Goal: Task Accomplishment & Management: Manage account settings

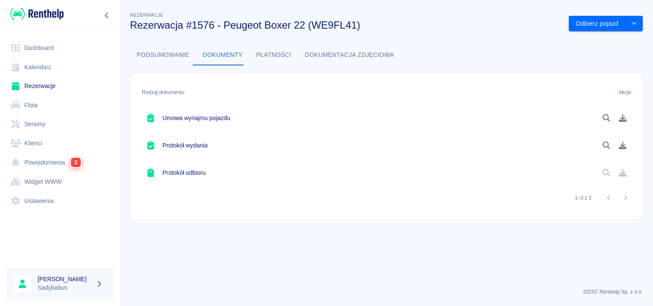
click at [49, 77] on link "Rezerwacje" at bounding box center [60, 86] width 106 height 19
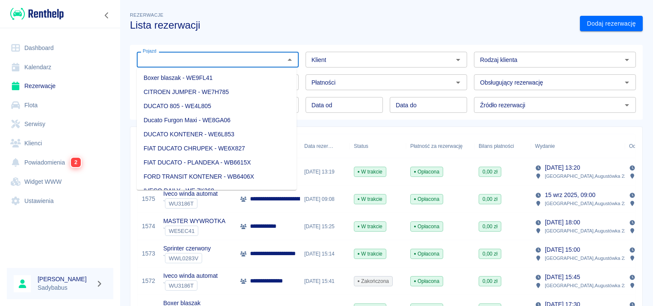
click at [233, 62] on input "Pojazd" at bounding box center [210, 59] width 143 height 11
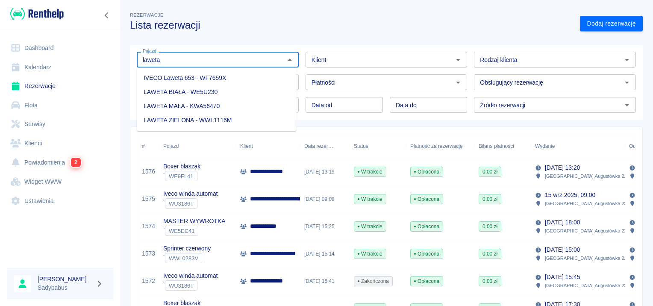
drag, startPoint x: 202, startPoint y: 77, endPoint x: 335, endPoint y: 91, distance: 133.7
click at [202, 76] on li "IVECO Laweta 653 - WF7659X" at bounding box center [217, 78] width 160 height 14
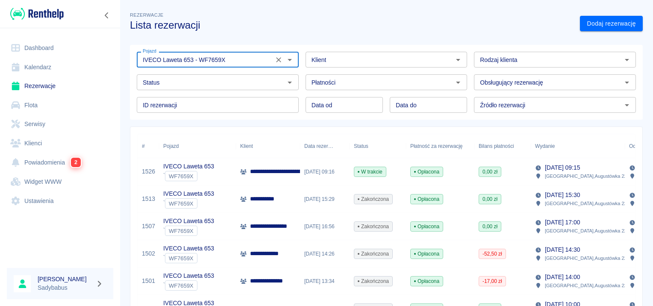
scroll to position [43, 0]
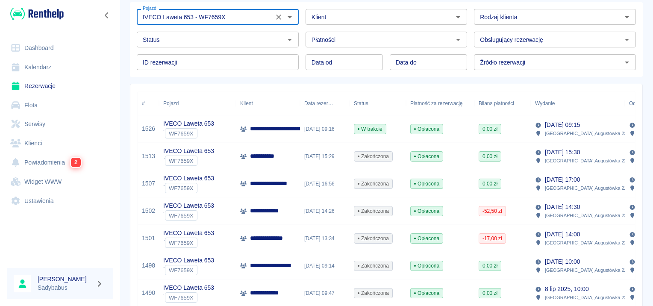
type input "IVECO Laweta 653 - WF7659X"
click at [271, 130] on p "**********" at bounding box center [341, 128] width 183 height 9
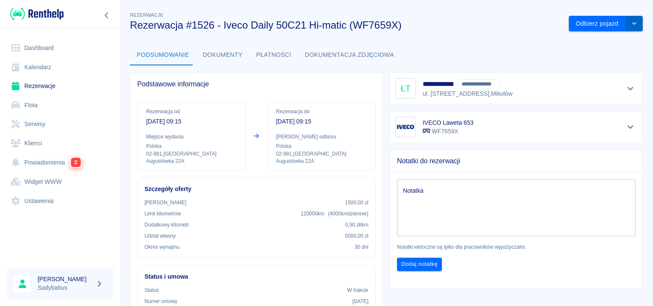
click at [633, 18] on button "drop-down" at bounding box center [634, 24] width 17 height 16
click at [617, 39] on li "Przedłuż rezerwację" at bounding box center [600, 42] width 67 height 14
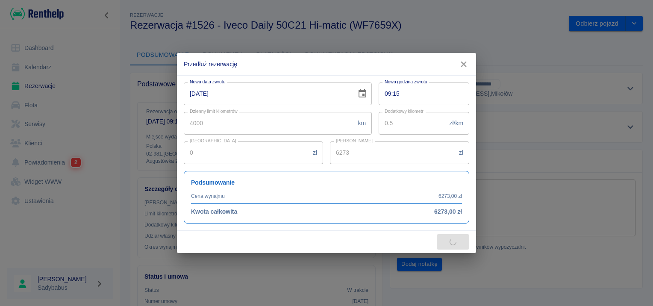
type input "2000"
type input "15400"
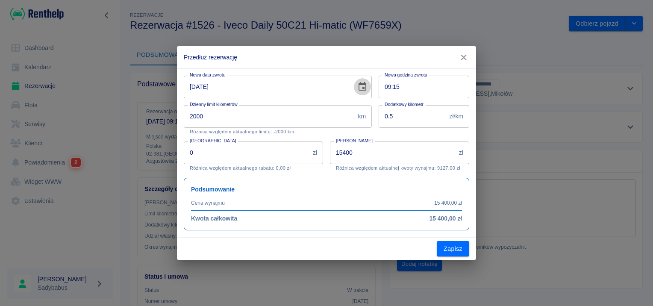
click at [364, 90] on icon "Choose date, selected date is 31 sie 2025" at bounding box center [362, 87] width 10 height 10
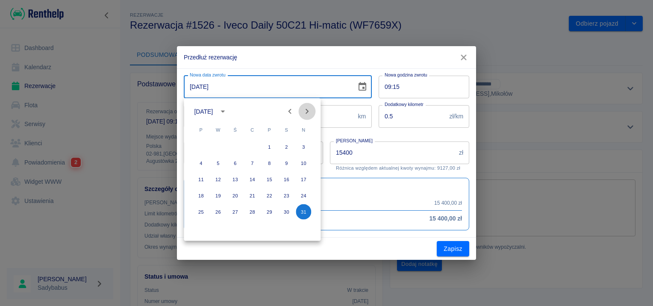
click at [308, 109] on icon "Next month" at bounding box center [307, 111] width 10 height 10
click at [303, 161] on button "14" at bounding box center [303, 163] width 15 height 15
type input "[DATE]"
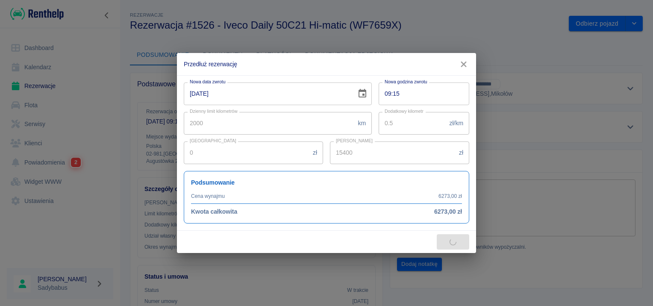
type input "30800"
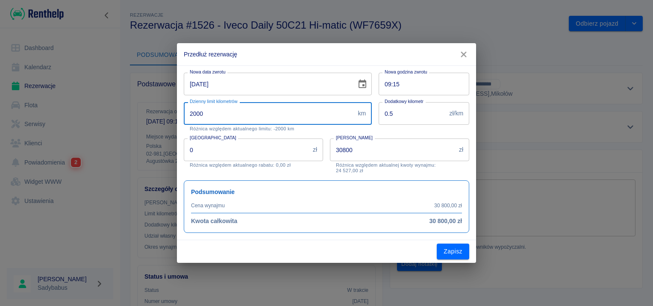
drag, startPoint x: 224, startPoint y: 118, endPoint x: 89, endPoint y: 115, distance: 135.5
click at [89, 115] on div "Przedłuż rezerwację Nowa data zwrotu [DATE] Nowa data zwrotu Nowa godzina zwrot…" at bounding box center [326, 153] width 653 height 306
type input "300"
click at [217, 150] on input "0" at bounding box center [247, 150] width 126 height 23
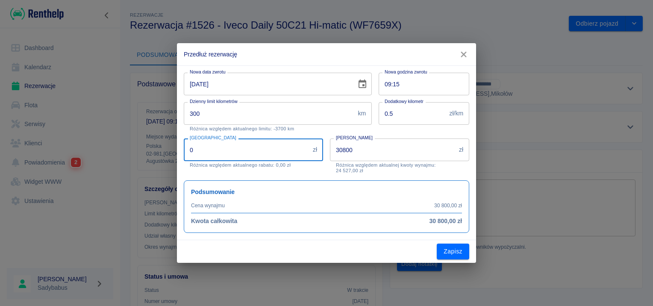
click at [217, 150] on input "0" at bounding box center [247, 150] width 126 height 23
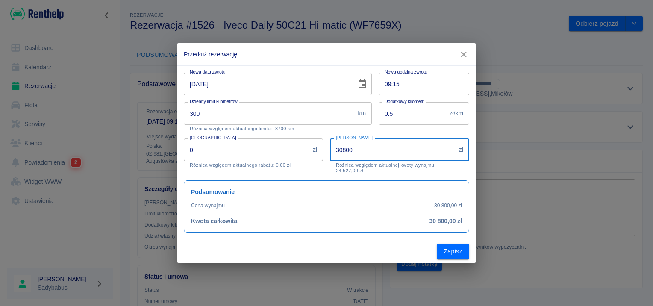
drag, startPoint x: 377, startPoint y: 152, endPoint x: 277, endPoint y: 159, distance: 99.8
click at [277, 159] on div "Nowa data zwrotu [DATE] Nowa data zwrotu Nowa godzina zwrotu 09:15 Nowa godzina…" at bounding box center [323, 149] width 292 height 167
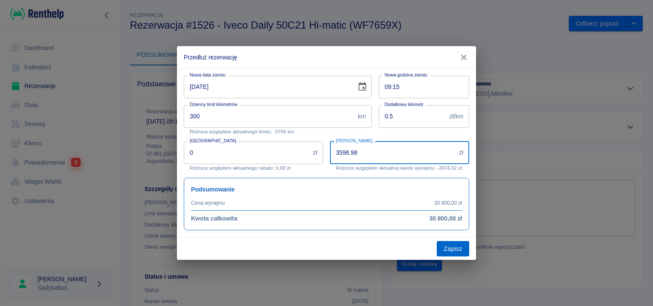
type input "3598.98"
click at [456, 248] on button "Zapisz" at bounding box center [453, 249] width 32 height 16
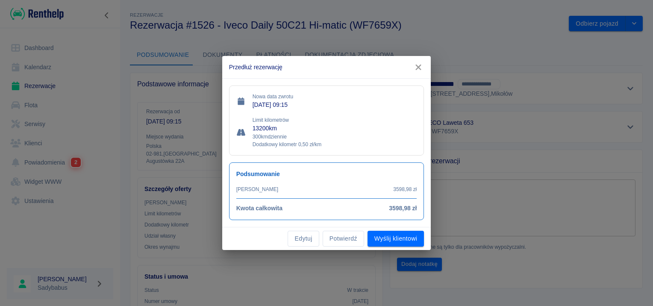
click at [391, 239] on button "Wyślij klientowi" at bounding box center [396, 239] width 56 height 16
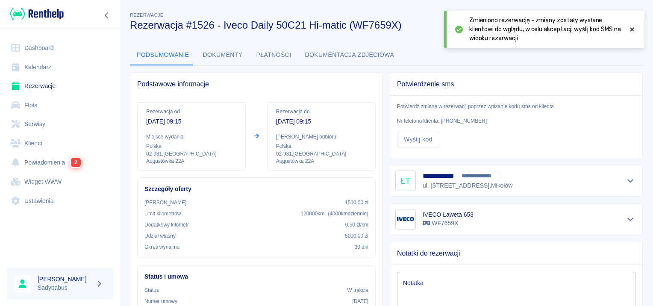
click at [637, 28] on div "Zmieniono rezerwację - zmiany zostały wysłane klientowi do wglądu, w celu akcep…" at bounding box center [544, 29] width 201 height 37
click at [631, 27] on icon at bounding box center [632, 30] width 8 height 6
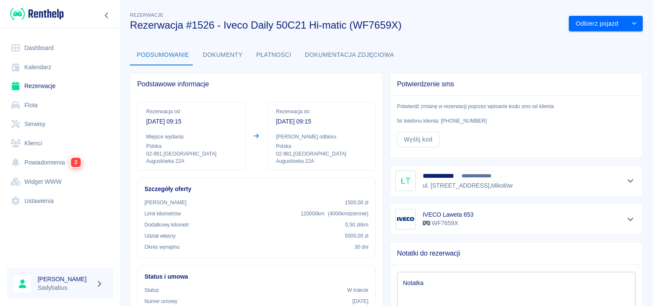
click at [215, 59] on button "Dokumenty" at bounding box center [222, 55] width 53 height 21
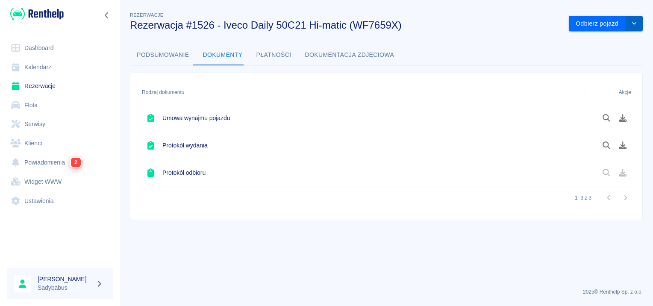
click at [632, 22] on icon "drop-down" at bounding box center [634, 24] width 7 height 6
click at [594, 24] on button "Odbierz pojazd" at bounding box center [597, 24] width 57 height 16
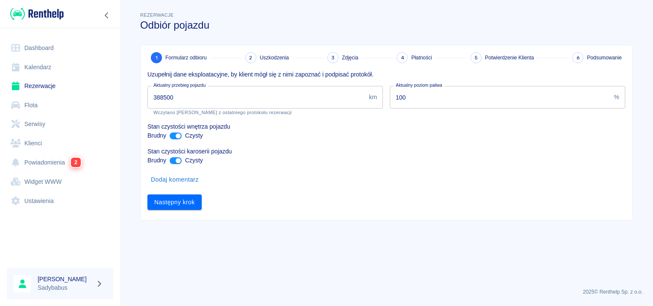
click at [217, 108] on input "388500" at bounding box center [256, 97] width 218 height 23
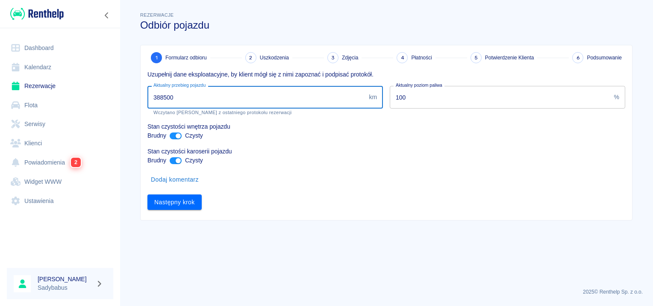
click at [215, 100] on input "388500" at bounding box center [256, 97] width 218 height 23
type input "393728"
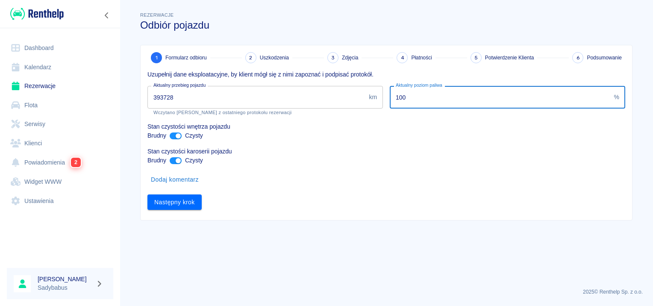
drag, startPoint x: 463, startPoint y: 103, endPoint x: 373, endPoint y: 84, distance: 91.9
click at [357, 97] on div "Uzupełnij dane eksploatacyjne, by klient mógł się z nimi zapoznać i podpisać pr…" at bounding box center [383, 136] width 485 height 147
type input "75"
click at [186, 204] on button "Następny krok" at bounding box center [174, 203] width 54 height 16
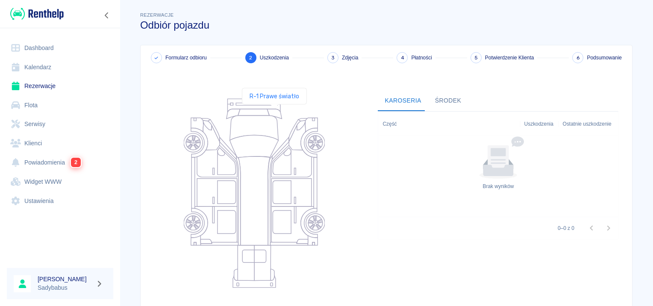
click at [274, 112] on icon at bounding box center [274, 114] width 15 height 10
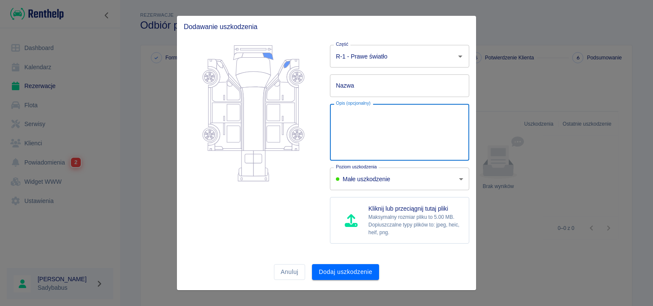
click at [354, 121] on textarea "Opis (opcjonalny)" at bounding box center [399, 132] width 127 height 43
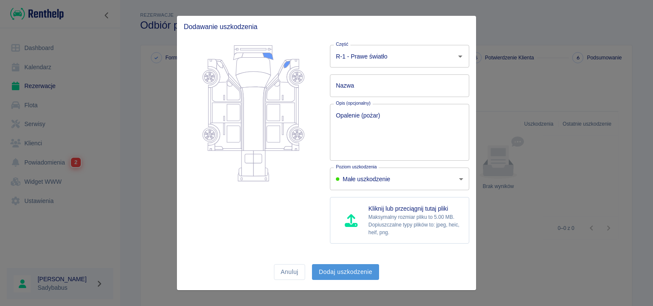
click at [352, 269] on button "Dodaj uszkodzenie" at bounding box center [345, 272] width 67 height 16
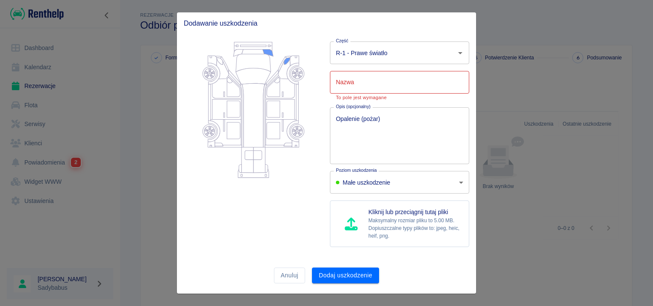
drag, startPoint x: 348, startPoint y: 68, endPoint x: 344, endPoint y: 80, distance: 12.9
click at [347, 73] on div "Nazwa Nazwa To pole jest wymagane" at bounding box center [396, 82] width 146 height 36
click at [344, 80] on div "Nazwa Nazwa To pole jest wymagane" at bounding box center [399, 85] width 139 height 29
click at [343, 136] on textarea "Opalenie (pożar)" at bounding box center [399, 136] width 127 height 43
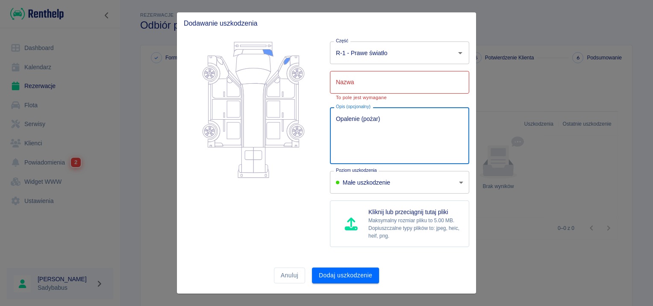
drag, startPoint x: 423, startPoint y: 121, endPoint x: 274, endPoint y: 121, distance: 148.8
click at [274, 121] on div "Część R-1 - Prawe światło Część Nazwa Nazwa To pole jest wymagane Opis (opcjona…" at bounding box center [323, 144] width 292 height 219
type textarea "uszkodzenie"
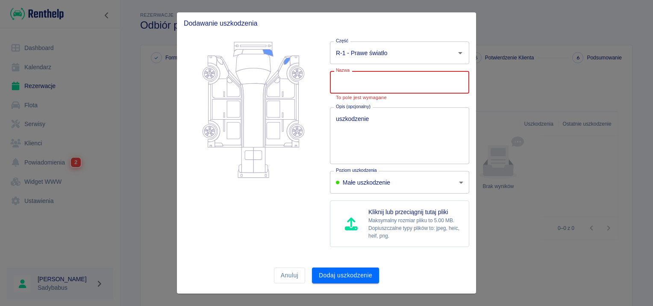
click at [377, 83] on input "Nazwa" at bounding box center [399, 82] width 139 height 23
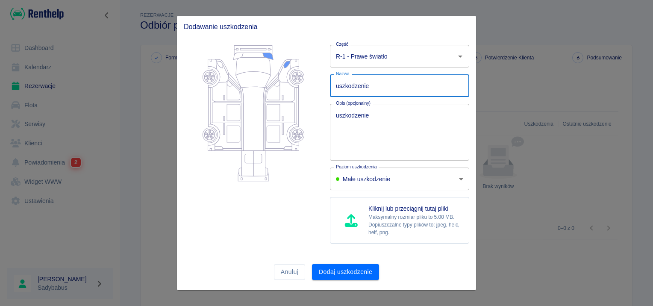
type input "uszkodzenie"
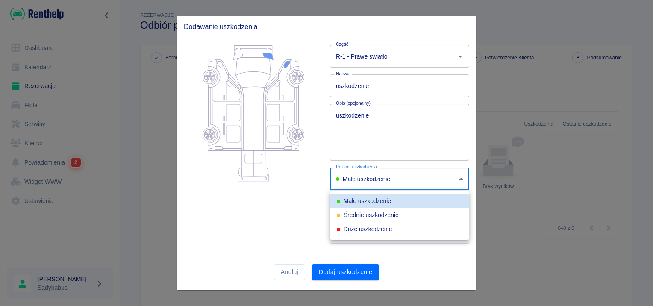
click at [386, 180] on body "Używamy plików Cookies, by zapewnić Ci najlepsze możliwe doświadczenie. Aby dow…" at bounding box center [326, 153] width 653 height 306
click at [370, 220] on li "Średnie uszkodzenie" at bounding box center [399, 215] width 139 height 14
type input "medium"
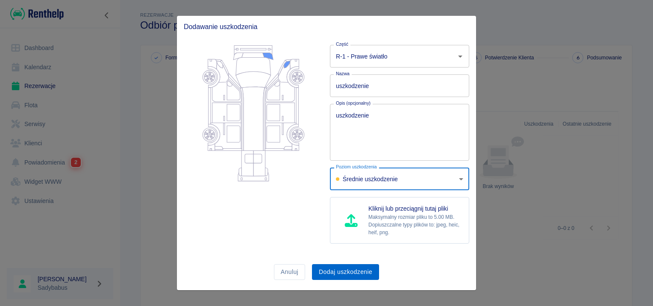
click at [349, 271] on button "Dodaj uszkodzenie" at bounding box center [345, 272] width 67 height 16
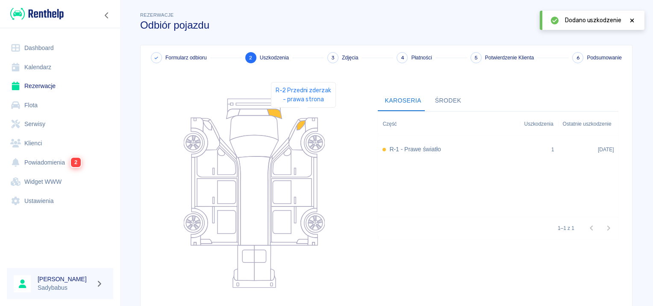
click at [305, 120] on icon at bounding box center [311, 125] width 12 height 14
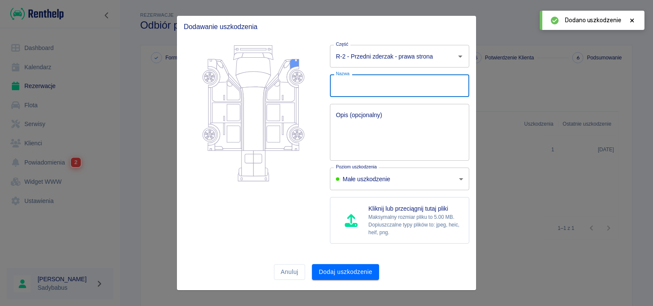
click at [357, 86] on input "Nazwa" at bounding box center [399, 85] width 139 height 23
type input "uszkodzenie"
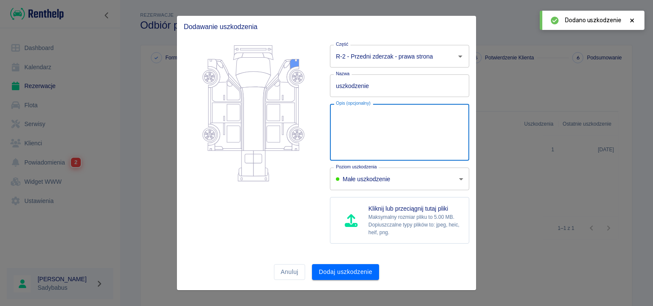
click at [369, 120] on textarea "Opis (opcjonalny)" at bounding box center [399, 132] width 127 height 43
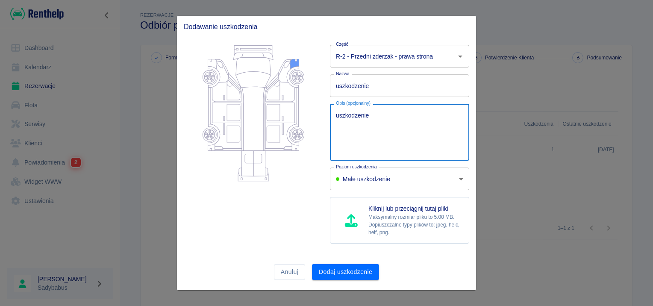
type textarea "uszkodzenie"
click at [372, 186] on body "Używamy plików Cookies, by zapewnić Ci najlepsze możliwe doświadczenie. Aby dow…" at bounding box center [326, 153] width 653 height 306
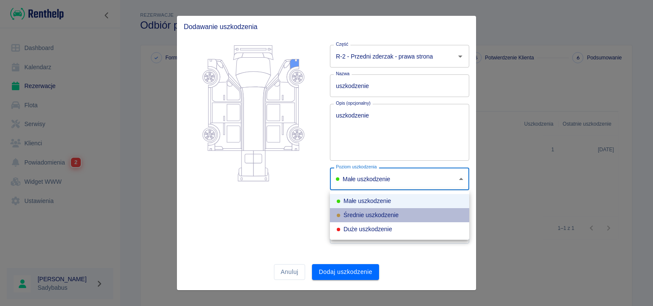
click at [370, 215] on div "Średnie uszkodzenie" at bounding box center [368, 215] width 62 height 9
type input "medium"
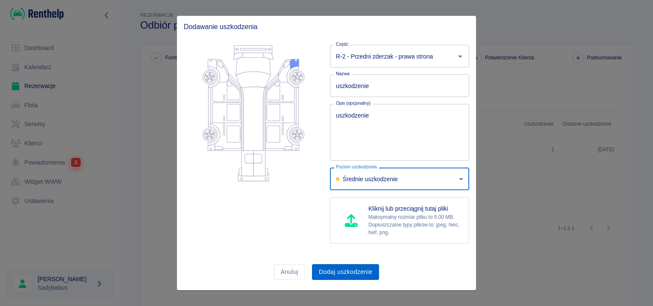
click at [364, 272] on button "Dodaj uszkodzenie" at bounding box center [345, 272] width 67 height 16
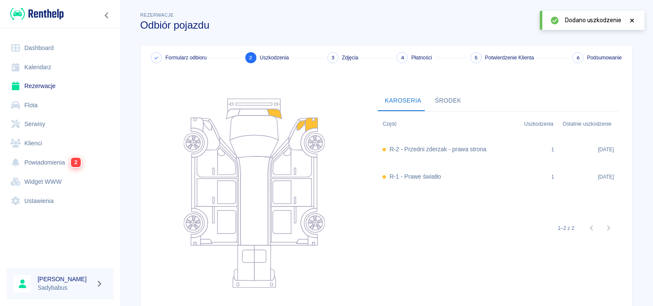
scroll to position [102, 0]
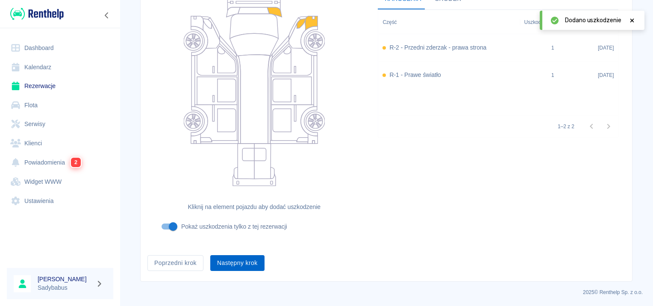
click at [246, 264] on button "Następny krok" at bounding box center [237, 263] width 54 height 16
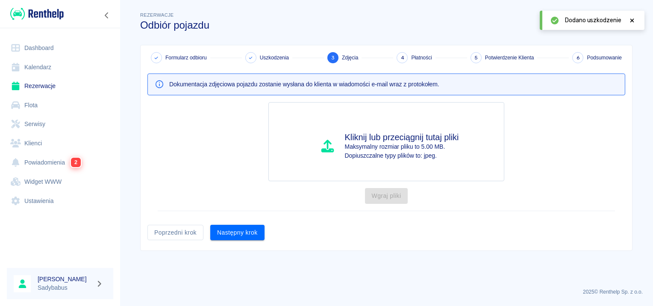
scroll to position [0, 0]
click at [410, 136] on h4 "Kliknij lub przeciągnij tutaj pliki" at bounding box center [402, 137] width 114 height 10
type input "C:\fakepath\law2.jpg"
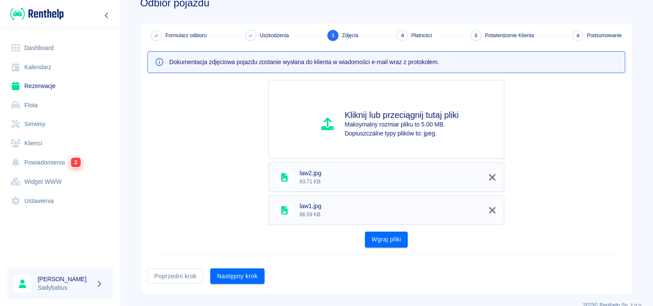
scroll to position [34, 0]
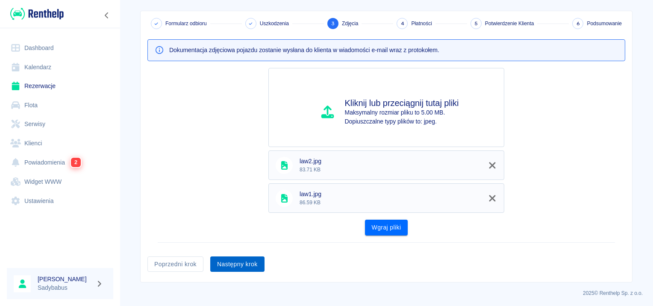
click at [235, 268] on button "Następny krok" at bounding box center [237, 265] width 54 height 16
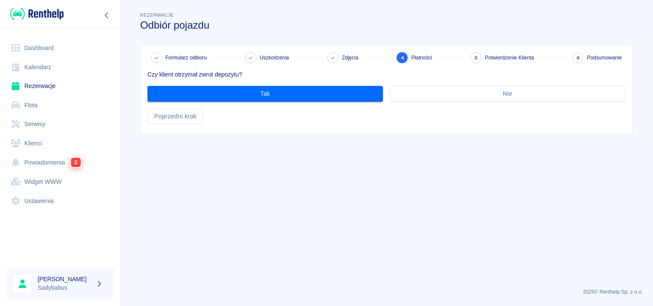
scroll to position [0, 0]
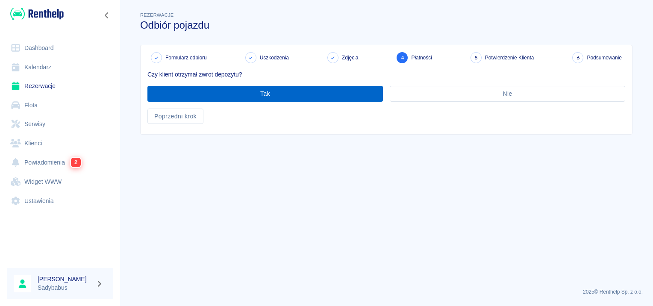
click at [282, 97] on button "Tak" at bounding box center [265, 94] width 236 height 16
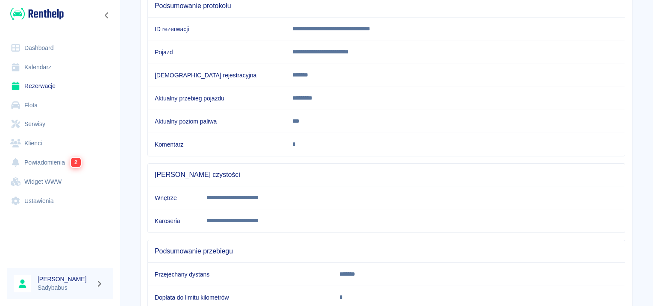
scroll to position [151, 0]
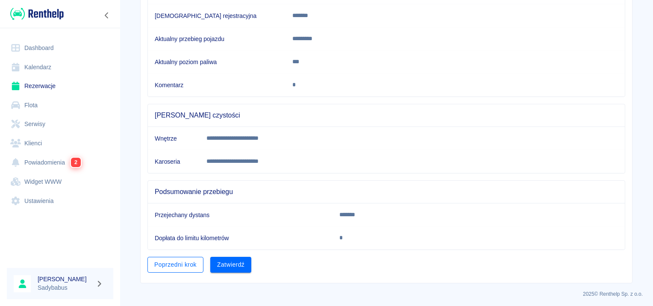
click at [179, 260] on button "Poprzedni krok" at bounding box center [175, 265] width 56 height 16
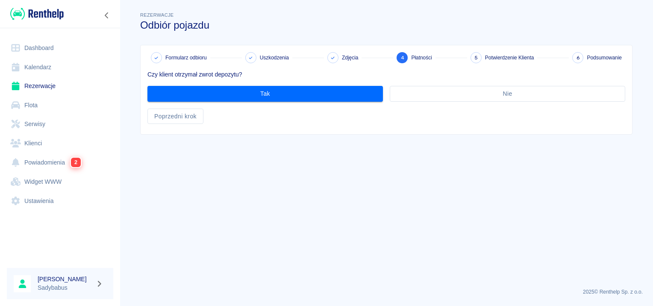
scroll to position [0, 0]
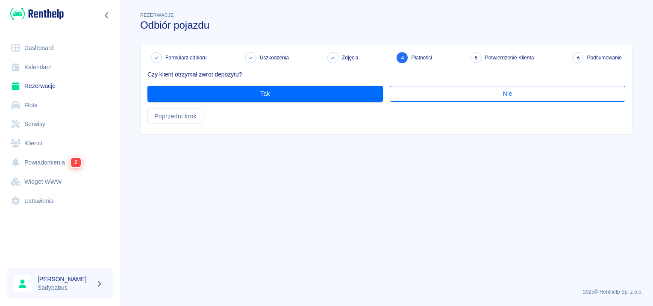
click at [513, 92] on button "Nie" at bounding box center [508, 94] width 236 height 16
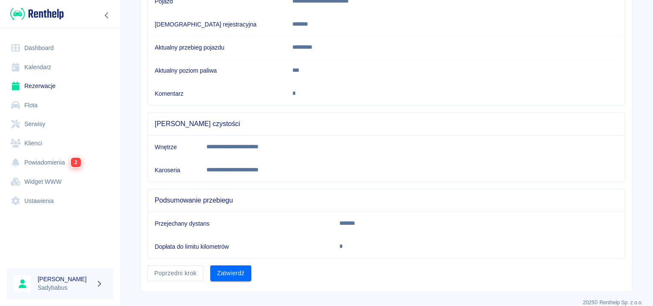
scroll to position [151, 0]
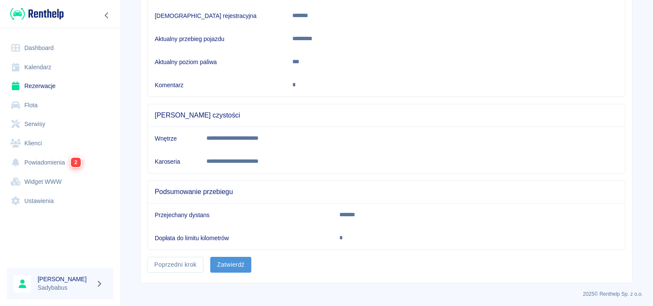
click at [234, 260] on button "Zatwierdź" at bounding box center [230, 265] width 41 height 16
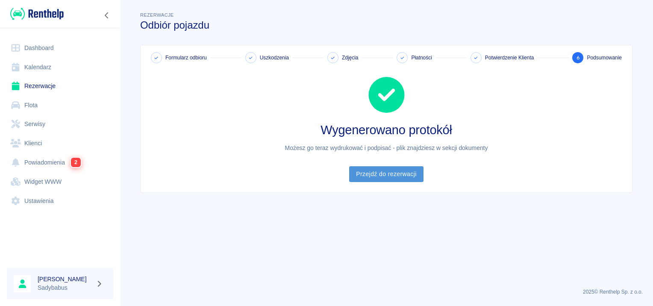
click at [380, 173] on link "Przejdź do rezerwacji" at bounding box center [386, 174] width 74 height 16
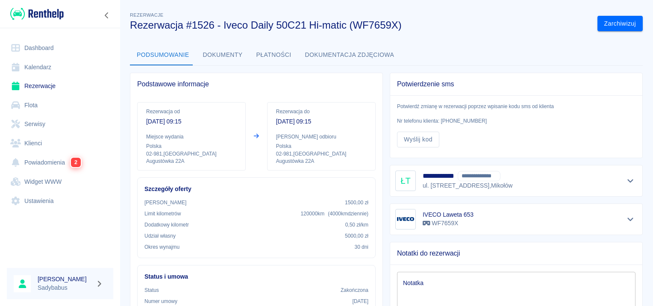
click at [214, 56] on button "Dokumenty" at bounding box center [222, 55] width 53 height 21
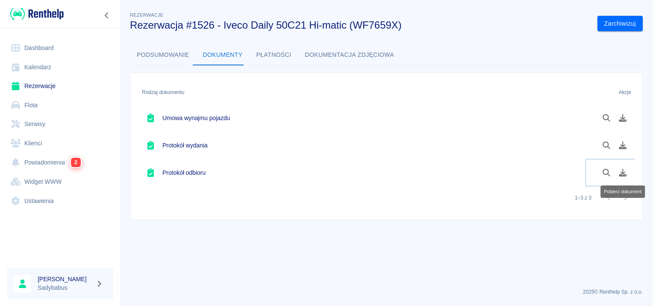
click at [628, 174] on button "Pobierz dokument" at bounding box center [623, 172] width 17 height 15
click at [218, 53] on button "Dokumenty" at bounding box center [222, 55] width 53 height 21
click at [176, 54] on button "Podsumowanie" at bounding box center [163, 55] width 66 height 21
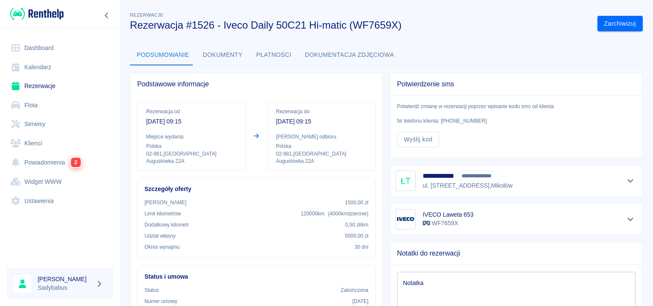
click at [221, 53] on button "Dokumenty" at bounding box center [222, 55] width 53 height 21
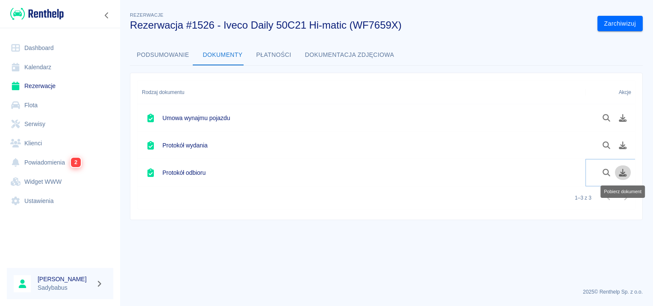
click at [622, 174] on icon "Pobierz dokument" at bounding box center [623, 173] width 10 height 8
click at [320, 190] on div "1–3 z 3" at bounding box center [387, 197] width 498 height 23
click at [263, 49] on button "Płatności" at bounding box center [274, 55] width 49 height 21
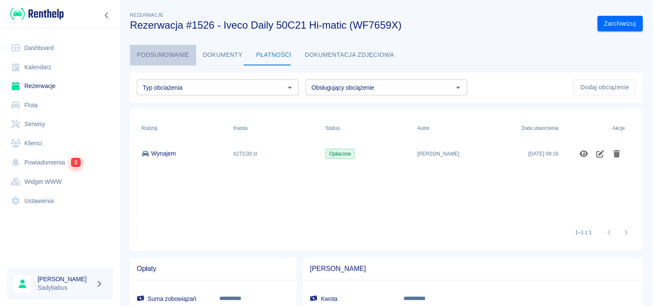
click at [168, 56] on button "Podsumowanie" at bounding box center [163, 55] width 66 height 21
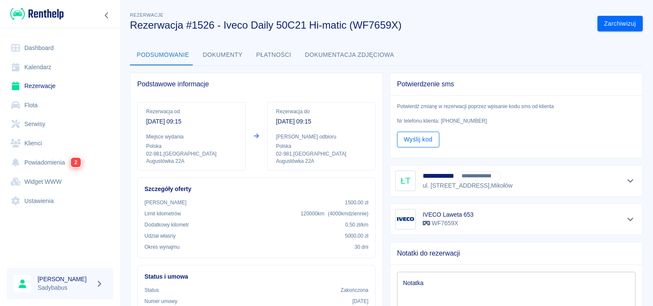
click at [421, 139] on button "Wyślij kod" at bounding box center [418, 140] width 42 height 16
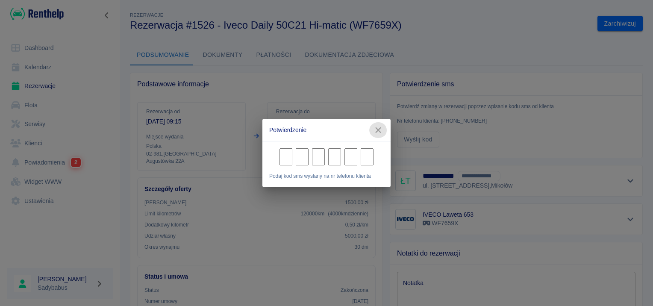
click at [378, 127] on icon "button" at bounding box center [378, 130] width 11 height 9
